Goal: Information Seeking & Learning: Learn about a topic

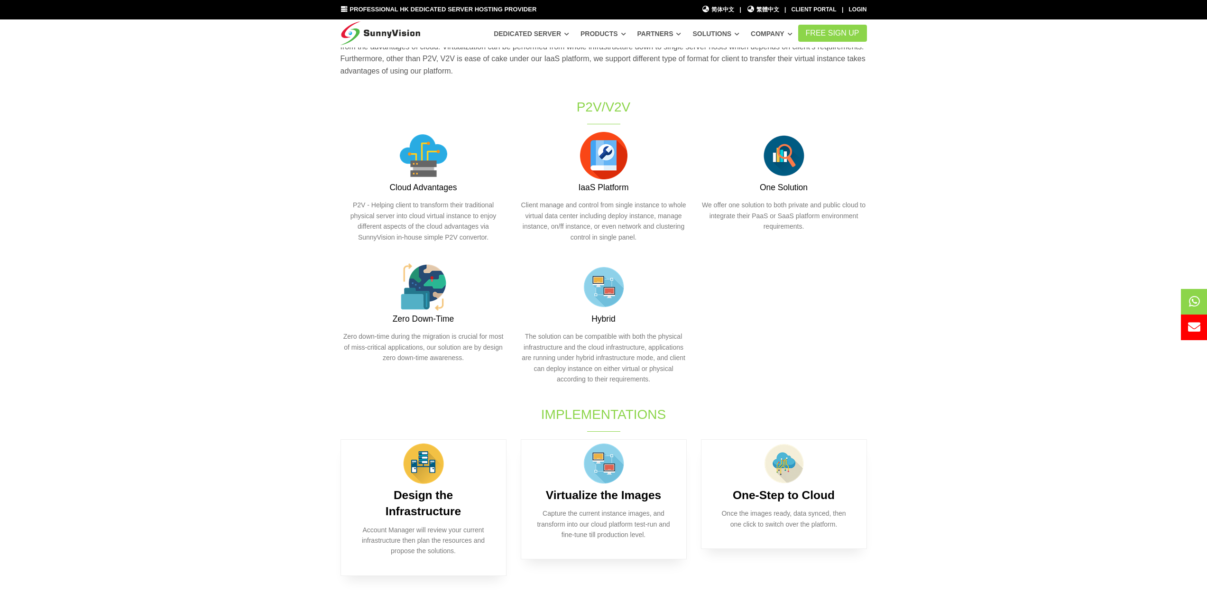
scroll to position [47, 0]
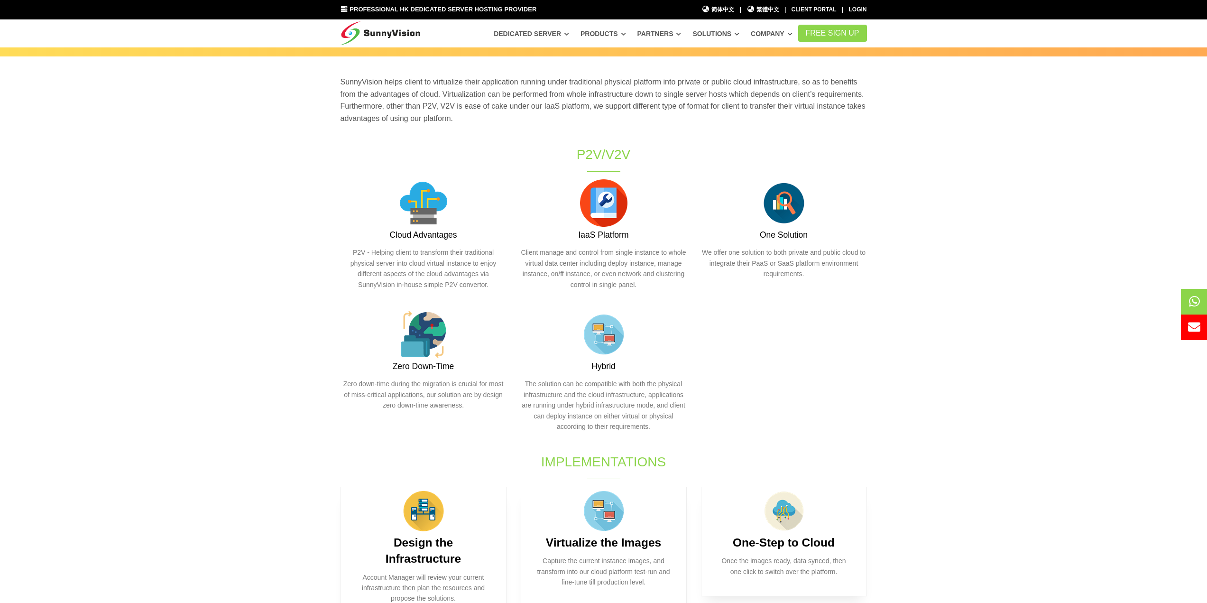
click at [238, 192] on section "SunnyVision helps client to virtualize their application running under traditio…" at bounding box center [603, 503] width 1207 height 893
click at [171, 239] on section "SunnyVision helps client to virtualize their application running under traditio…" at bounding box center [603, 503] width 1207 height 893
click at [133, 222] on section "SunnyVision helps client to virtualize their application running under traditio…" at bounding box center [603, 503] width 1207 height 893
click at [220, 258] on section "SunnyVision helps client to virtualize their application running under traditio…" at bounding box center [603, 503] width 1207 height 893
click at [1018, 148] on section "SunnyVision helps client to virtualize their application running under traditio…" at bounding box center [603, 503] width 1207 height 893
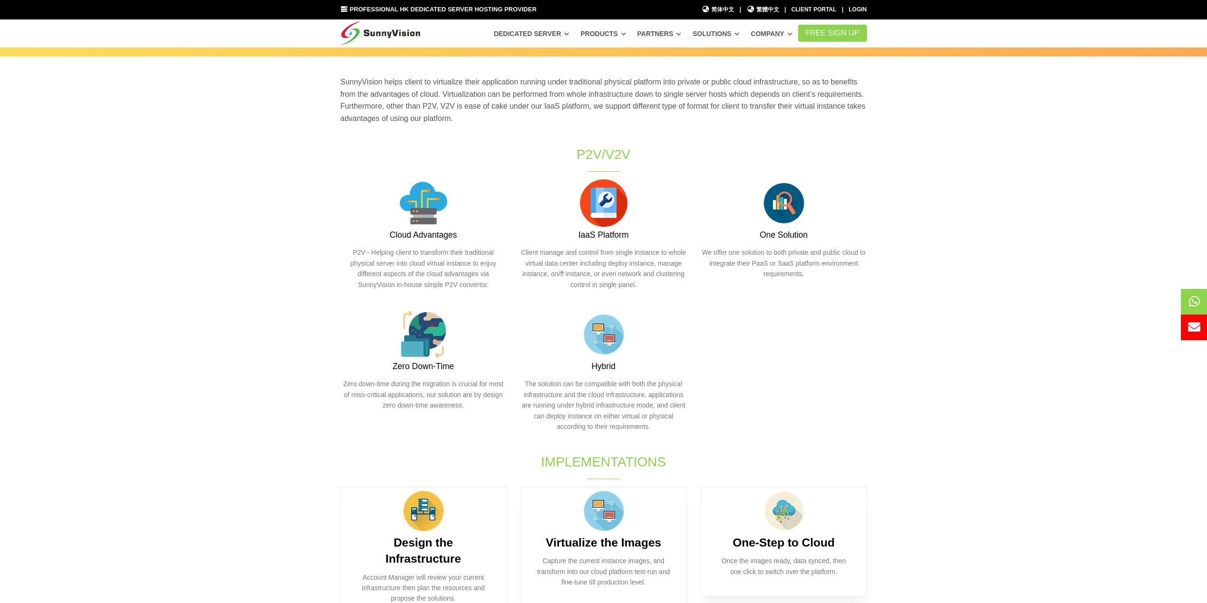
click at [77, 339] on section "SunnyVision helps client to virtualize their application running under traditio…" at bounding box center [603, 503] width 1207 height 893
click at [82, 337] on section "SunnyVision helps client to virtualize their application running under traditio…" at bounding box center [603, 503] width 1207 height 893
click at [163, 248] on section "SunnyVision helps client to virtualize their application running under traditio…" at bounding box center [603, 503] width 1207 height 893
click at [216, 177] on section "SunnyVision helps client to virtualize their application running under traditio…" at bounding box center [603, 503] width 1207 height 893
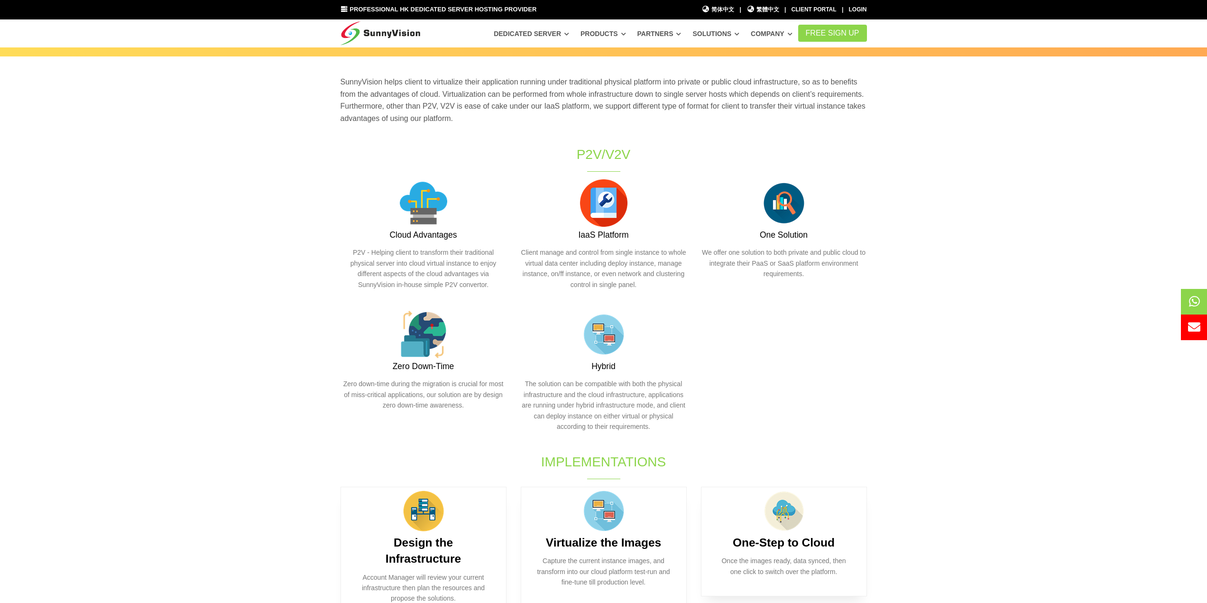
click at [205, 208] on section "SunnyVision helps client to virtualize their application running under traditio…" at bounding box center [603, 503] width 1207 height 893
click at [200, 223] on section "SunnyVision helps client to virtualize their application running under traditio…" at bounding box center [603, 503] width 1207 height 893
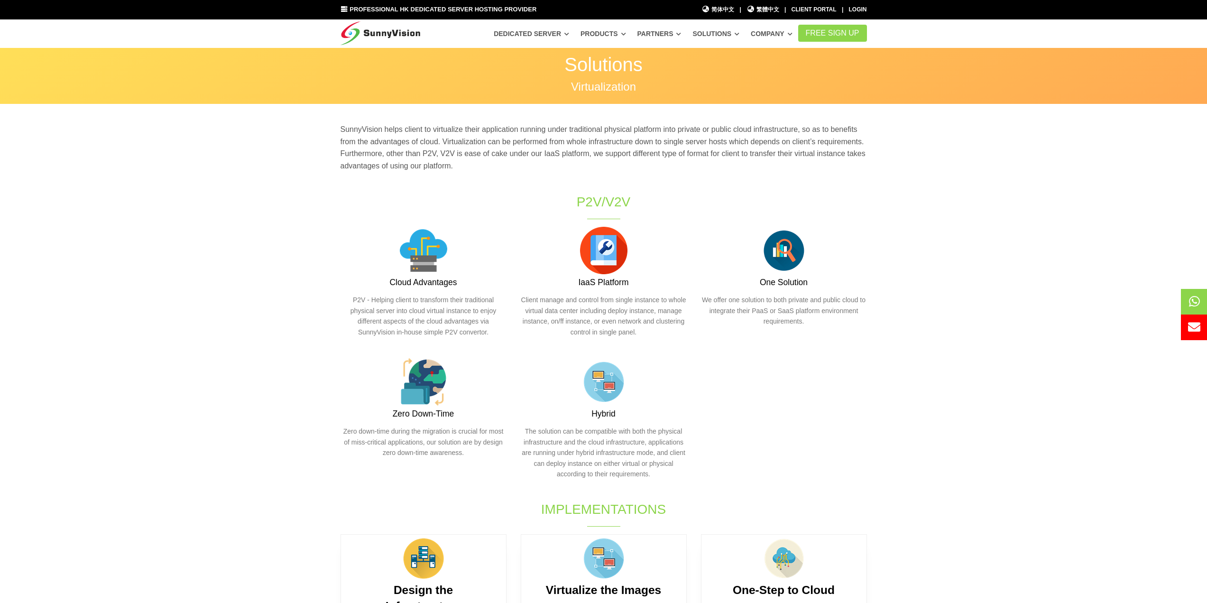
click at [202, 219] on section "SunnyVision helps client to virtualize their application running under traditio…" at bounding box center [603, 550] width 1207 height 893
click at [199, 168] on section "SunnyVision helps client to virtualize their application running under traditio…" at bounding box center [603, 550] width 1207 height 893
click at [201, 168] on section "SunnyVision helps client to virtualize their application running under traditio…" at bounding box center [603, 550] width 1207 height 893
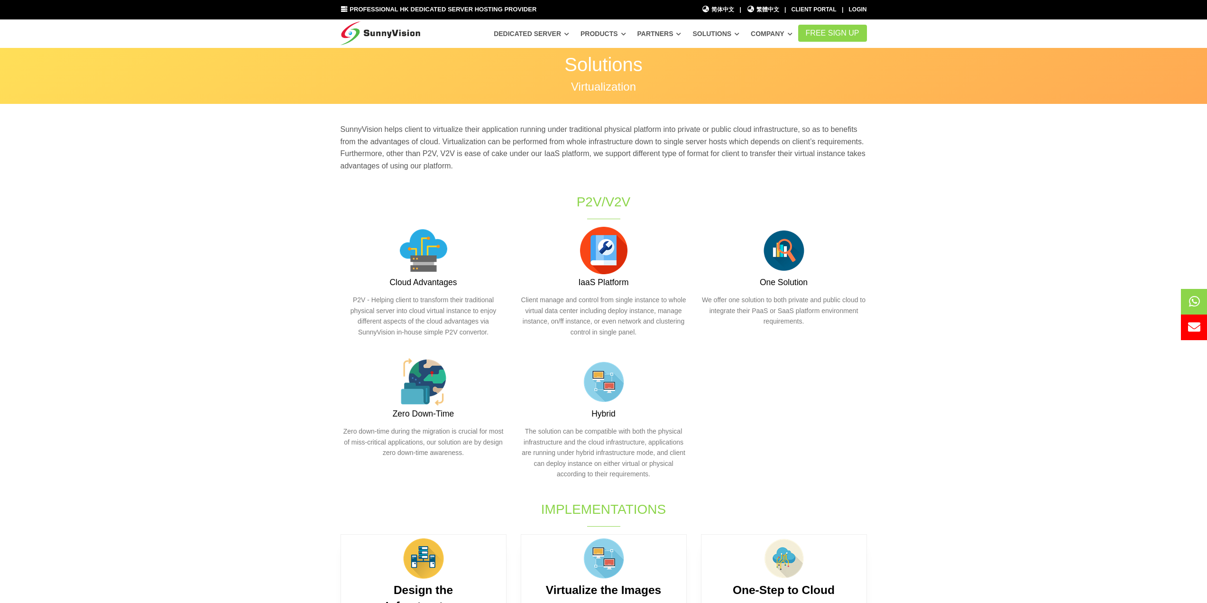
click at [212, 165] on section "SunnyVision helps client to virtualize their application running under traditio…" at bounding box center [603, 550] width 1207 height 893
click at [231, 176] on section "SunnyVision helps client to virtualize their application running under traditio…" at bounding box center [603, 550] width 1207 height 893
click at [275, 251] on section "SunnyVision helps client to virtualize their application running under traditio…" at bounding box center [603, 550] width 1207 height 893
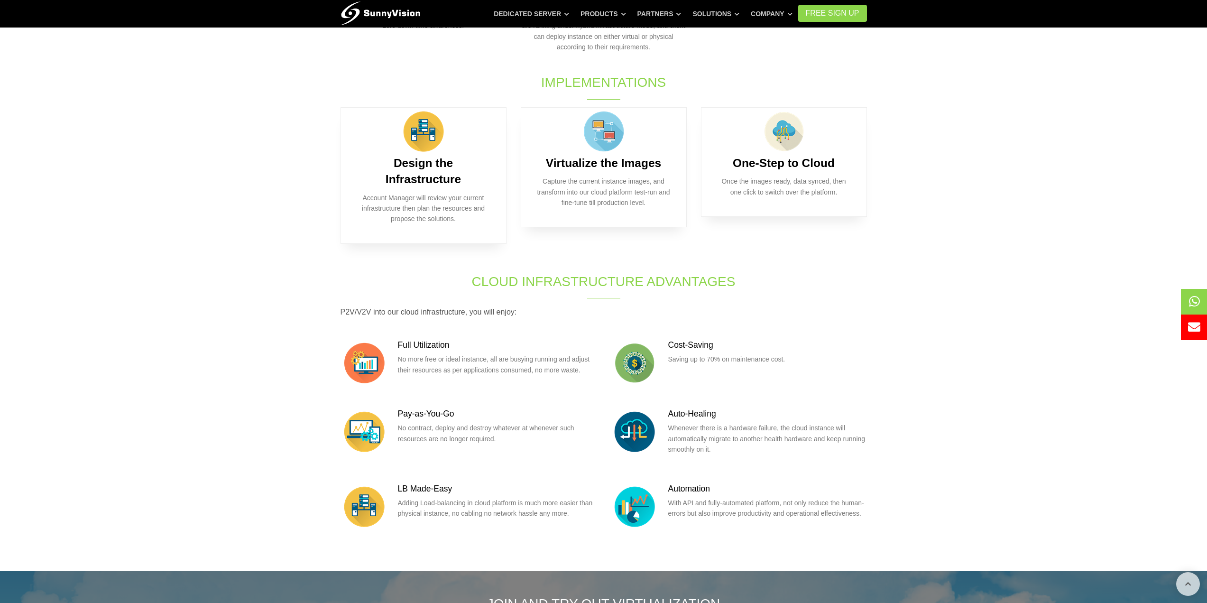
scroll to position [474, 0]
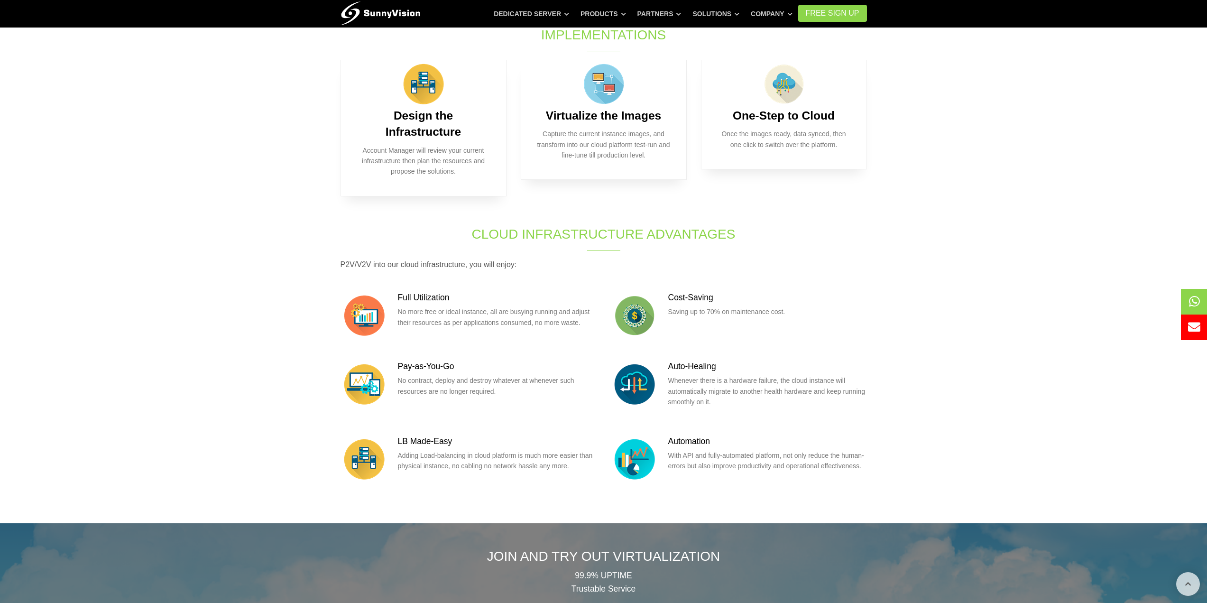
click at [899, 354] on section "SunnyVision helps client to virtualize their application running under traditio…" at bounding box center [603, 76] width 1207 height 893
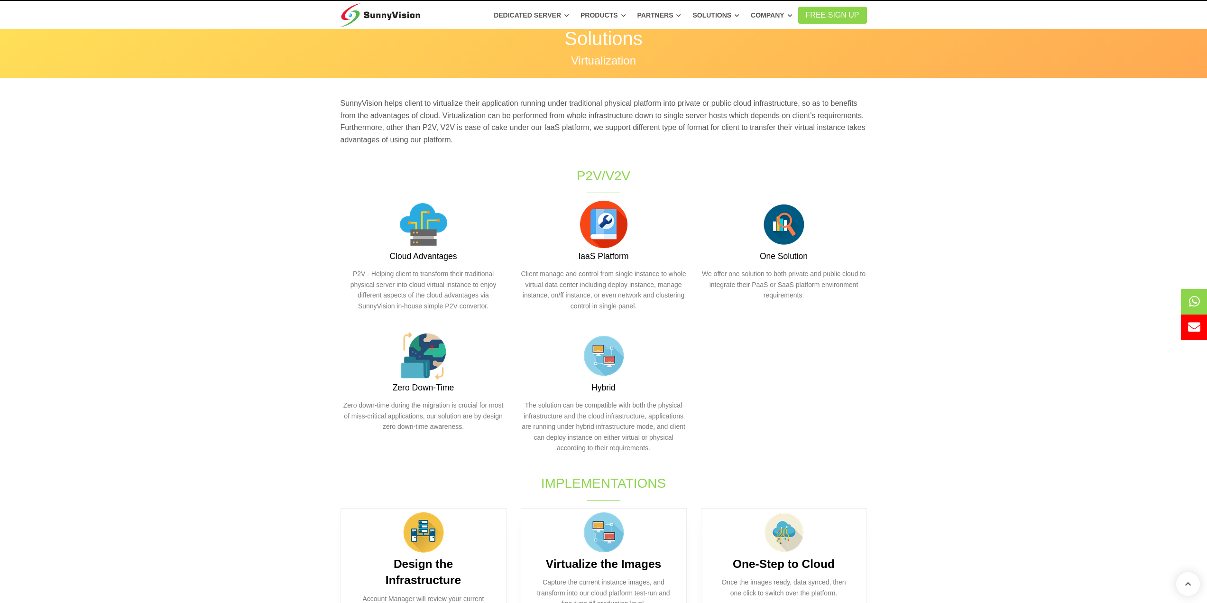
scroll to position [0, 0]
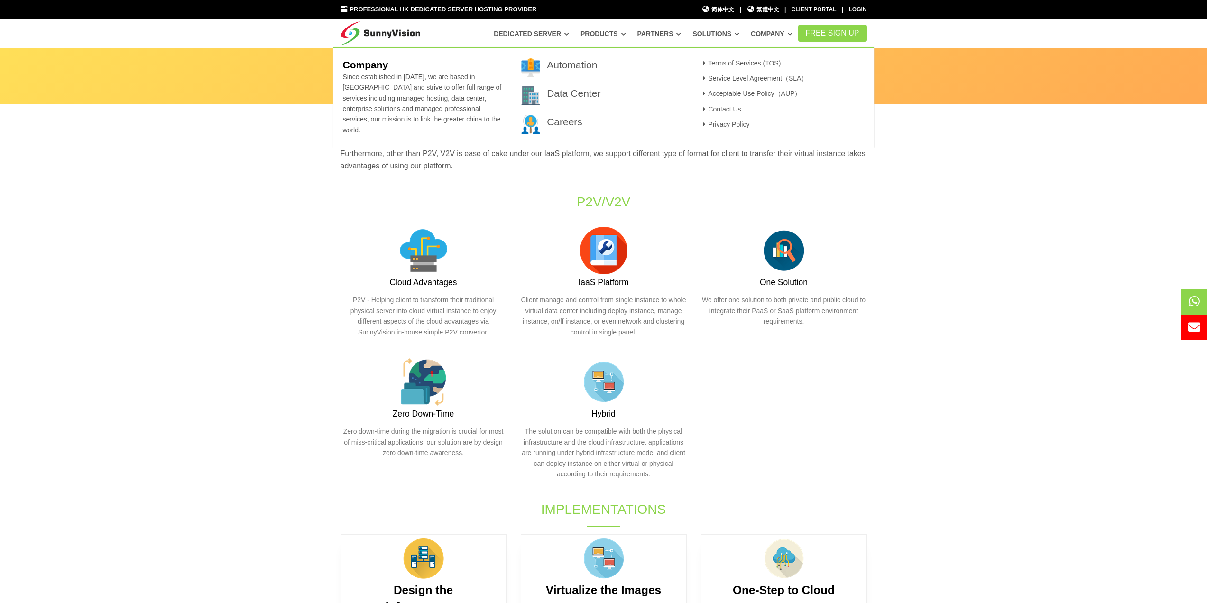
click at [925, 210] on section "SunnyVision helps client to virtualize their application running under traditio…" at bounding box center [603, 550] width 1207 height 893
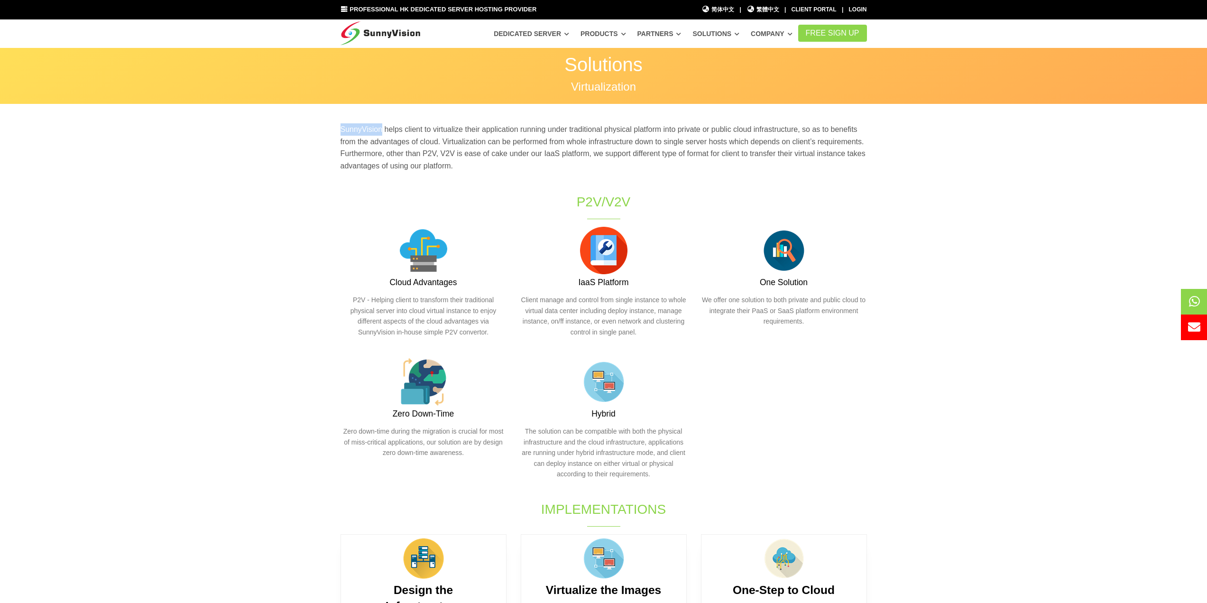
drag, startPoint x: 338, startPoint y: 128, endPoint x: 381, endPoint y: 125, distance: 43.3
click at [381, 125] on div "SunnyVision helps client to virtualize their application running under traditio…" at bounding box center [603, 150] width 541 height 55
copy p "SunnyVision"
click at [261, 363] on section "SunnyVision helps client to virtualize their application running under traditio…" at bounding box center [603, 550] width 1207 height 893
